Goal: Entertainment & Leisure: Consume media (video, audio)

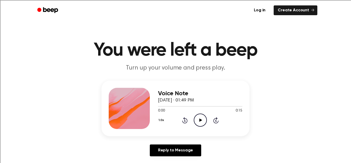
click at [200, 122] on icon "Play Audio" at bounding box center [200, 119] width 13 height 13
click at [195, 121] on icon "Play Audio" at bounding box center [200, 119] width 13 height 13
click at [203, 124] on icon "Play Audio" at bounding box center [200, 119] width 13 height 13
click at [198, 119] on icon "Play Audio" at bounding box center [200, 119] width 13 height 13
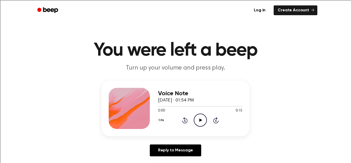
click at [203, 122] on icon "Play Audio" at bounding box center [200, 119] width 13 height 13
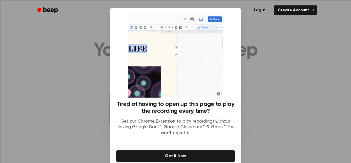
click at [256, 40] on div at bounding box center [175, 81] width 351 height 163
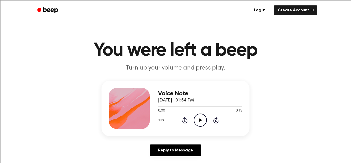
click at [198, 120] on icon "Play Audio" at bounding box center [200, 119] width 13 height 13
click at [202, 120] on icon "Pause Audio" at bounding box center [200, 119] width 13 height 13
click at [202, 121] on icon "Play Audio" at bounding box center [200, 119] width 13 height 13
click at [201, 121] on icon "Pause Audio" at bounding box center [200, 119] width 13 height 13
click at [201, 118] on icon "Play Audio" at bounding box center [200, 119] width 13 height 13
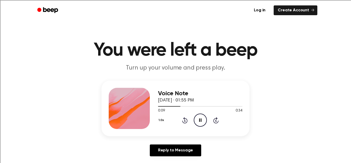
click at [196, 119] on icon "Pause Audio" at bounding box center [200, 119] width 13 height 13
click at [196, 119] on icon "Play Audio" at bounding box center [200, 119] width 13 height 13
click at [196, 119] on icon "Pause Audio" at bounding box center [200, 119] width 13 height 13
click at [198, 120] on icon "Play Audio" at bounding box center [200, 119] width 13 height 13
click at [198, 121] on icon "Pause Audio" at bounding box center [200, 119] width 13 height 13
